Goal: Information Seeking & Learning: Learn about a topic

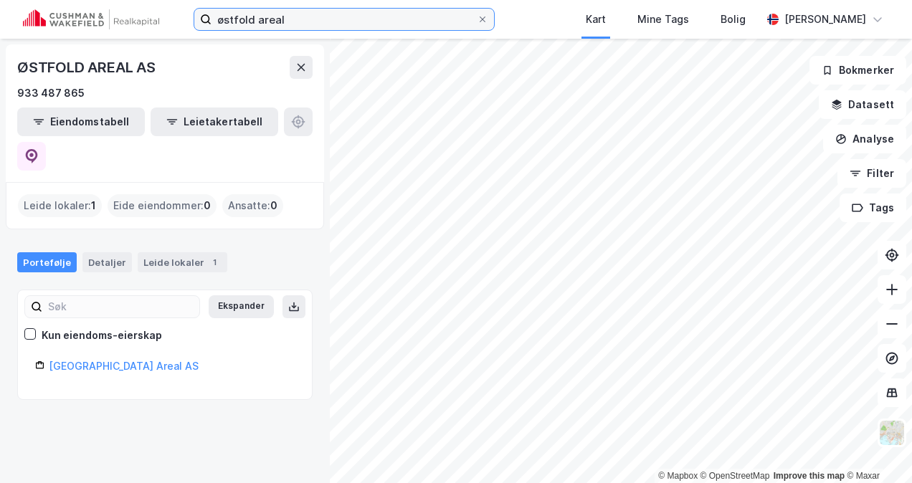
click at [301, 15] on input "østfold areal" at bounding box center [343, 20] width 265 height 22
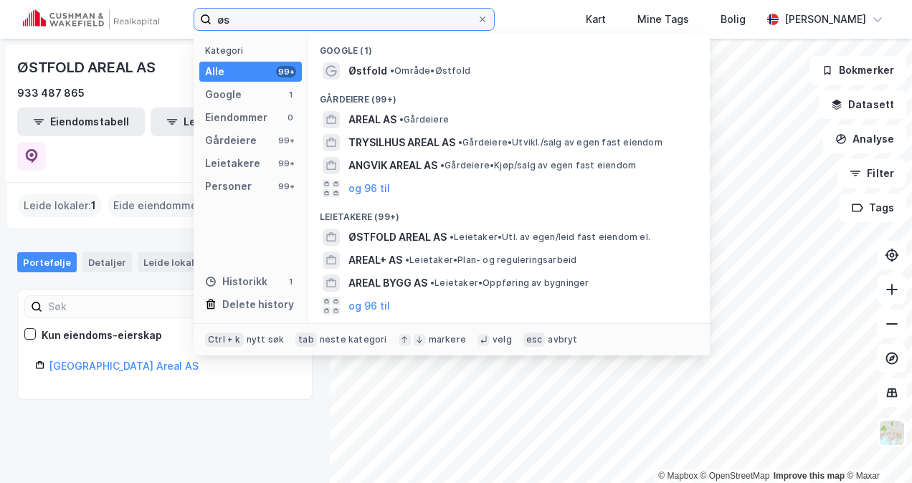
type input "ø"
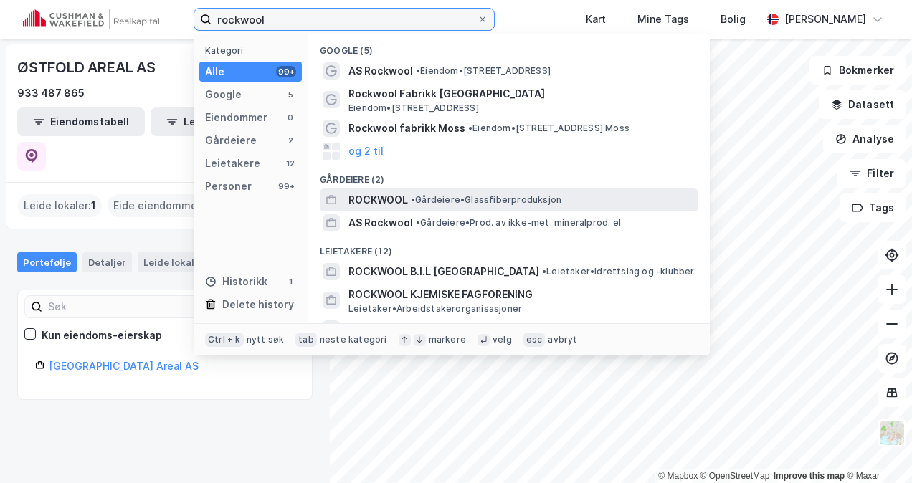
type input "rockwool"
click at [427, 204] on span "• Gårdeiere • Glassfiberproduksjon" at bounding box center [486, 199] width 151 height 11
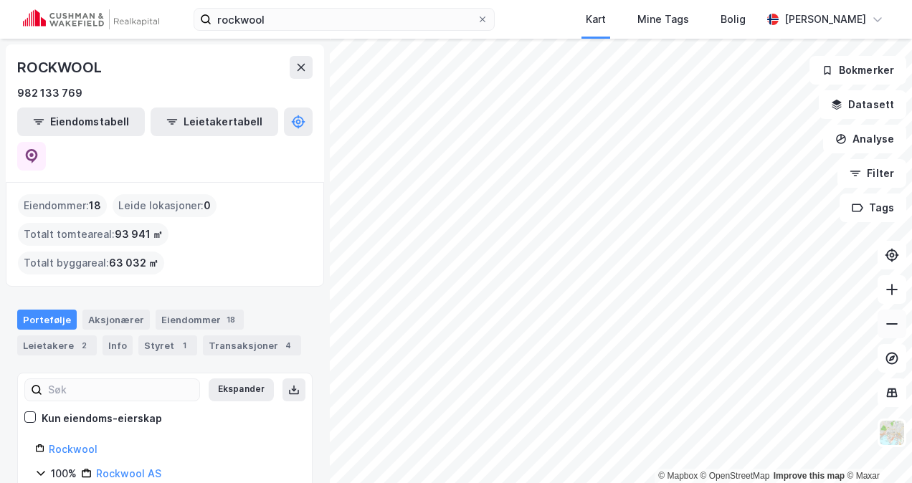
click at [895, 324] on icon at bounding box center [891, 323] width 11 height 1
click at [893, 289] on icon at bounding box center [891, 289] width 11 height 1
